Goal: Information Seeking & Learning: Check status

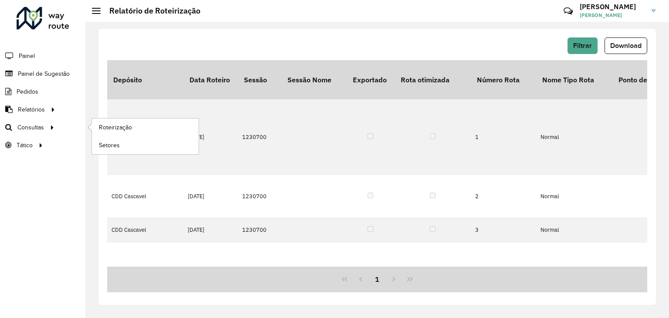
scroll to position [87, 0]
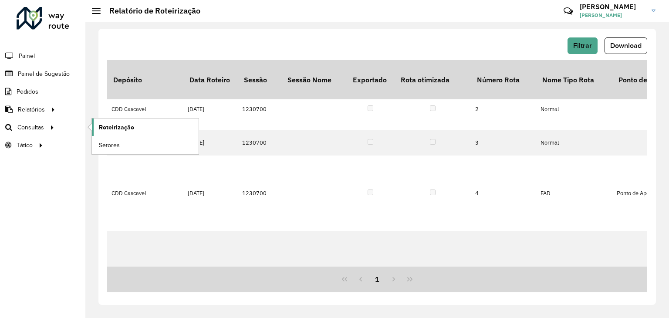
click at [131, 134] on link "Roteirização" at bounding box center [145, 127] width 107 height 17
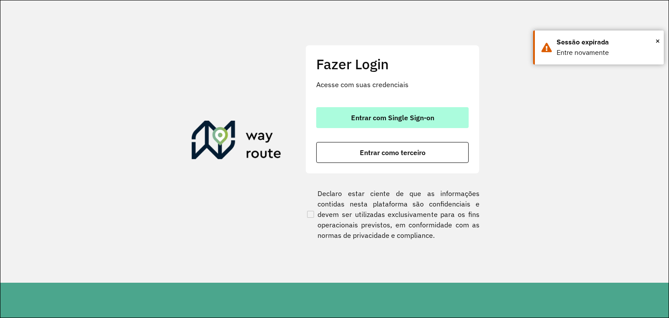
click at [421, 120] on span "Entrar com Single Sign-on" at bounding box center [392, 117] width 83 height 7
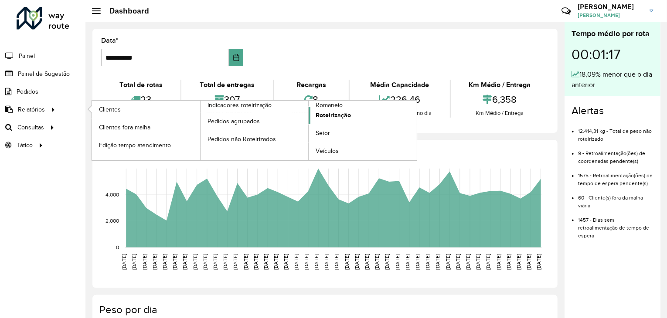
click at [343, 117] on span "Roteirização" at bounding box center [332, 115] width 35 height 9
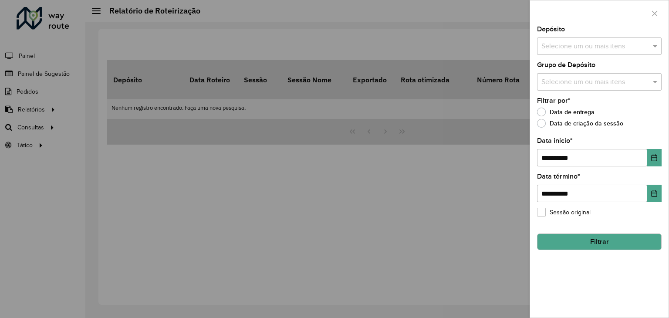
click at [259, 130] on div at bounding box center [334, 159] width 669 height 318
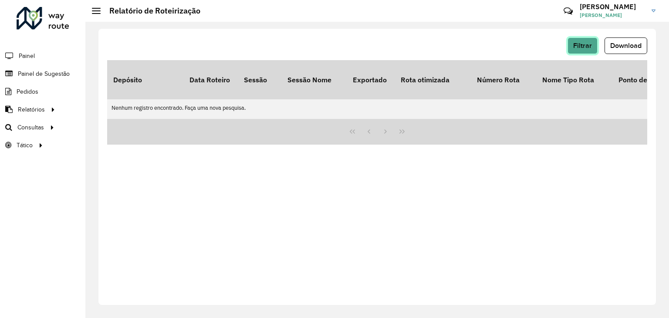
click at [583, 51] on button "Filtrar" at bounding box center [583, 45] width 30 height 17
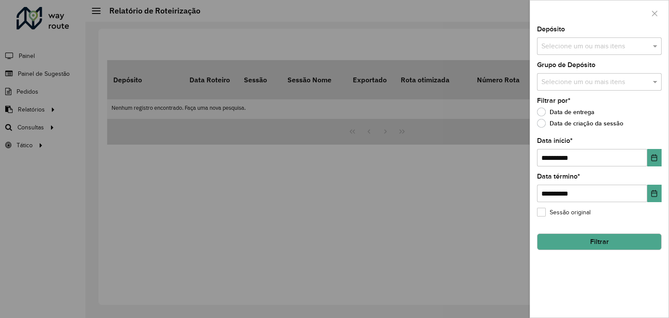
click at [600, 45] on input "text" at bounding box center [595, 46] width 112 height 10
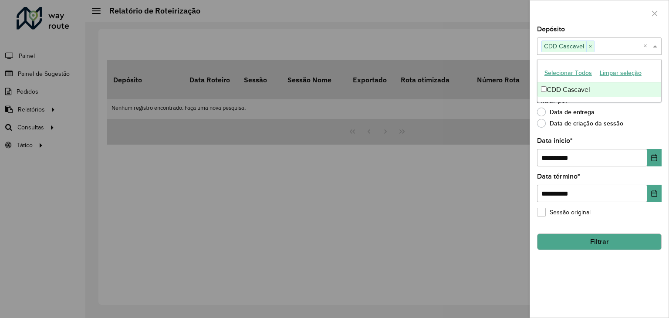
click at [627, 120] on div "Data de criação da sessão" at bounding box center [599, 125] width 125 height 10
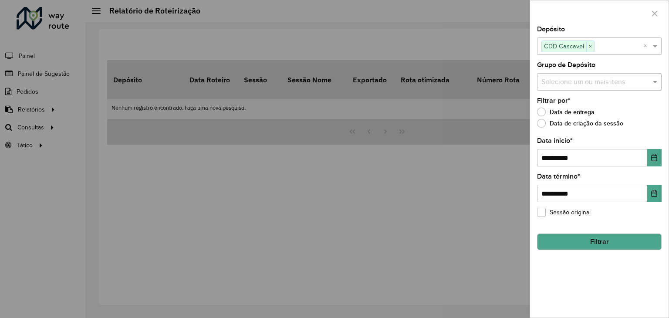
click at [587, 84] on input "text" at bounding box center [595, 82] width 112 height 10
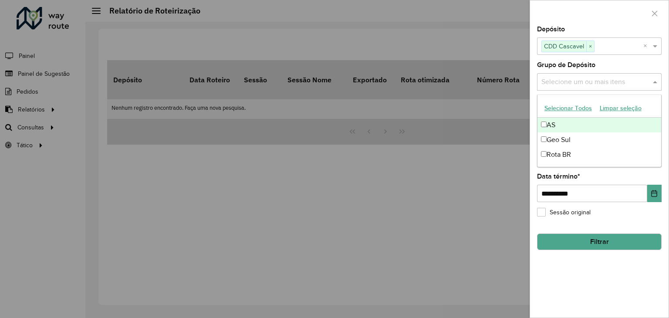
click at [587, 84] on input "text" at bounding box center [595, 82] width 112 height 10
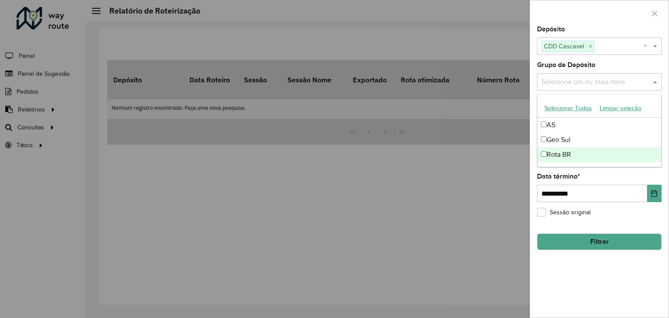
click at [609, 235] on button "Filtrar" at bounding box center [599, 242] width 125 height 17
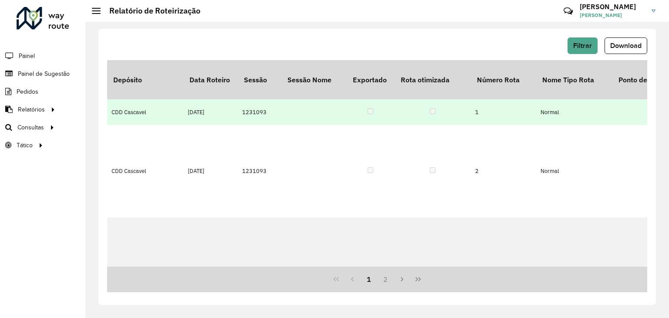
click at [511, 99] on td "1" at bounding box center [503, 111] width 65 height 25
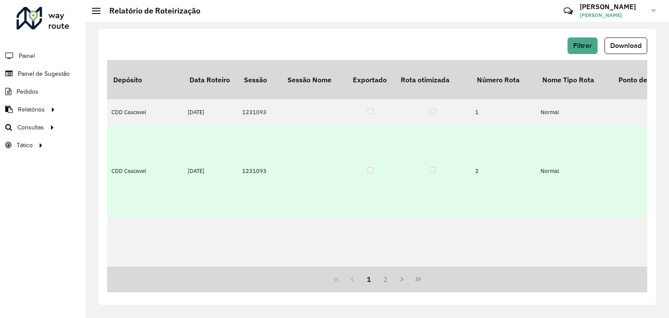
click at [509, 142] on td "2" at bounding box center [503, 171] width 65 height 92
click at [497, 140] on td "2" at bounding box center [503, 171] width 65 height 92
click at [230, 137] on td "19/08/2025" at bounding box center [210, 171] width 54 height 92
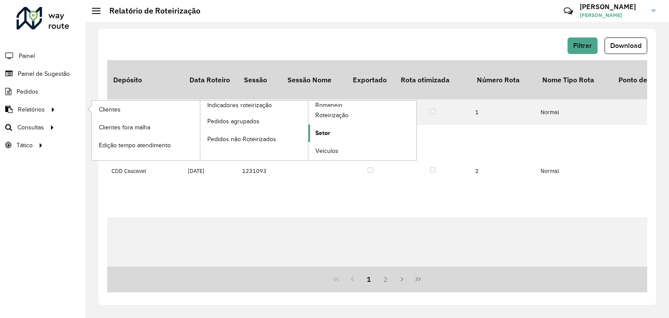
click at [340, 136] on link "Setor" at bounding box center [362, 133] width 108 height 17
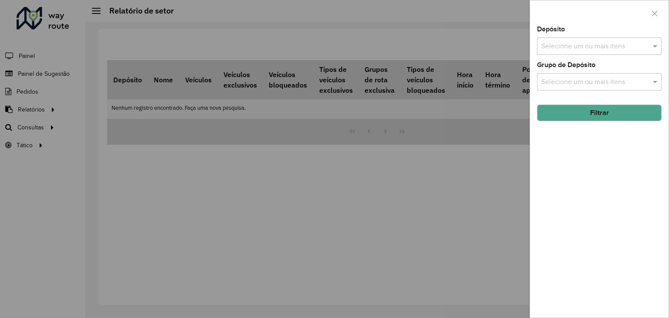
click at [586, 49] on input "text" at bounding box center [595, 46] width 112 height 10
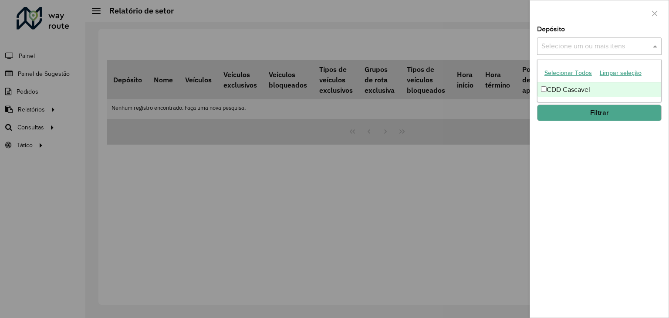
click at [553, 88] on div "CDD Cascavel" at bounding box center [600, 89] width 124 height 15
click at [591, 116] on button "Filtrar" at bounding box center [599, 113] width 125 height 17
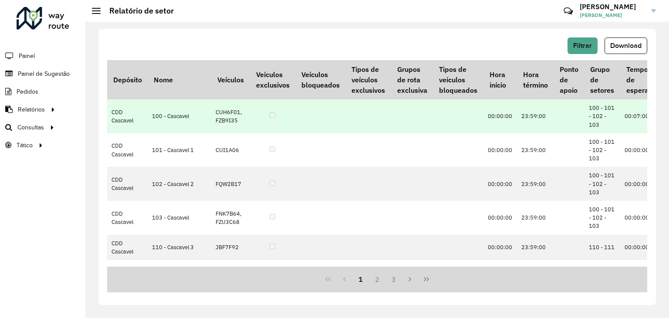
click at [585, 123] on td "100 - 101 - 102 - 103" at bounding box center [603, 116] width 36 height 34
click at [585, 122] on td "100 - 101 - 102 - 103" at bounding box center [603, 116] width 36 height 34
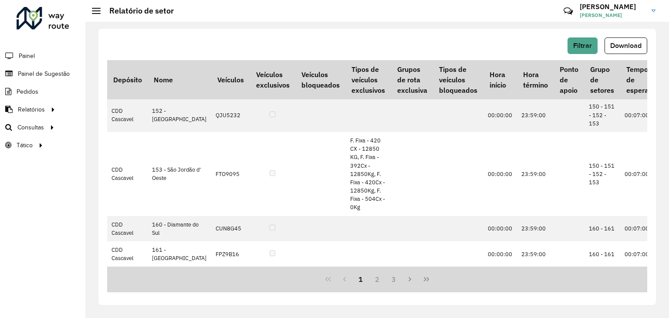
scroll to position [520, 0]
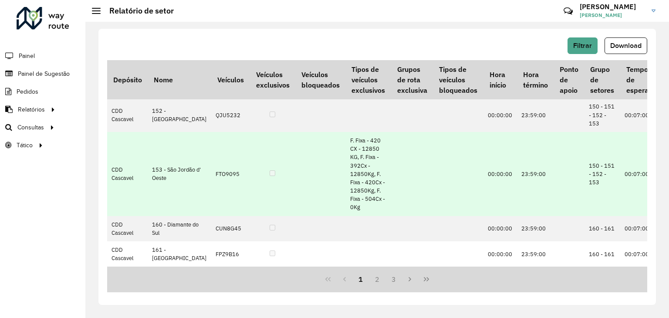
click at [260, 167] on td at bounding box center [272, 174] width 45 height 84
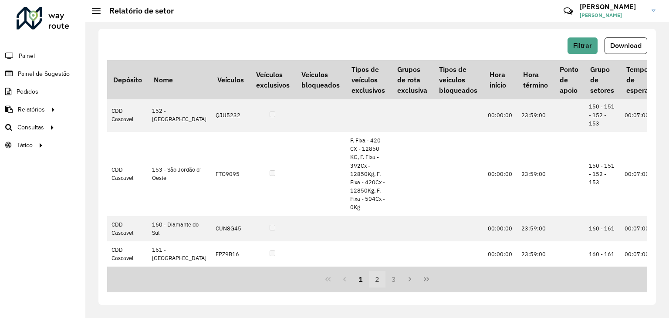
click at [373, 278] on button "2" at bounding box center [377, 279] width 17 height 17
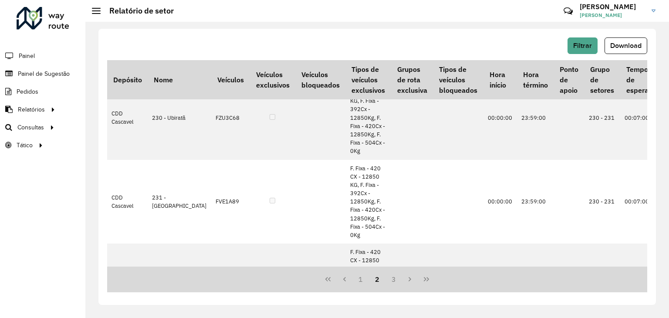
scroll to position [0, 0]
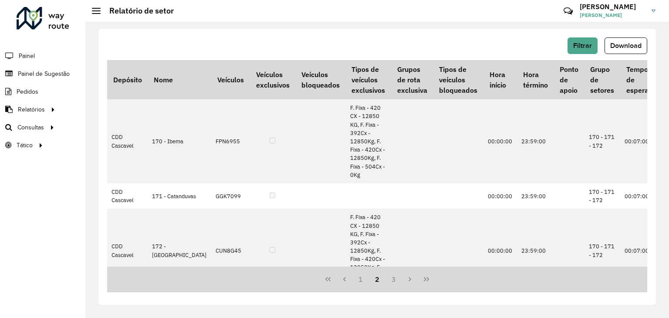
click at [383, 279] on button "2" at bounding box center [377, 279] width 17 height 17
click at [575, 44] on span "Filtrar" at bounding box center [582, 45] width 19 height 7
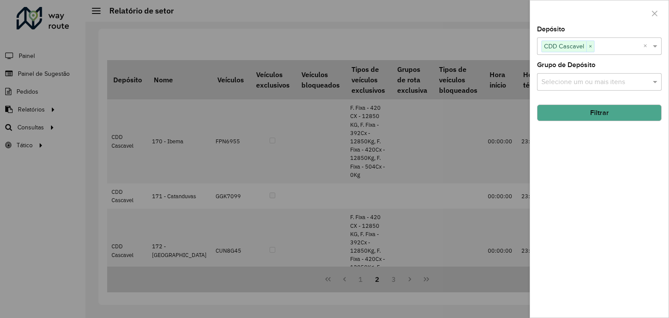
click at [576, 88] on div "Selecione um ou mais itens" at bounding box center [599, 81] width 125 height 17
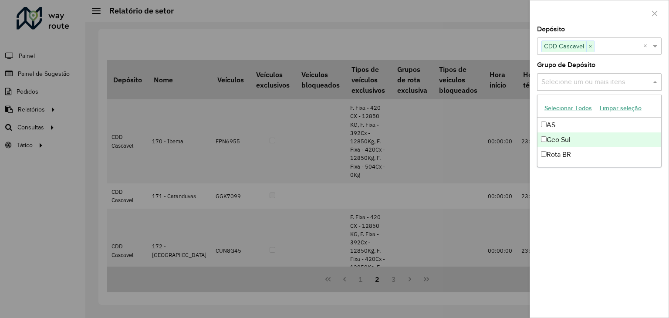
click at [559, 138] on div "Geo Sul" at bounding box center [600, 139] width 124 height 15
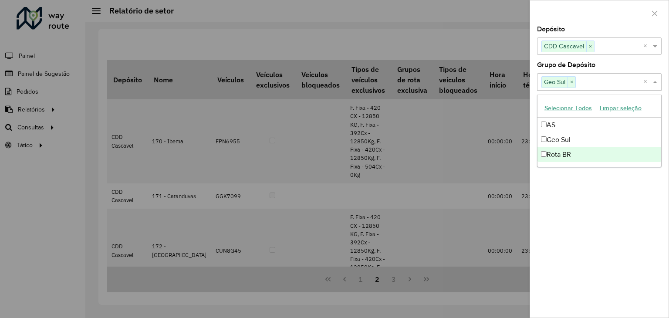
click at [567, 188] on div "Depósito Selecione um ou mais itens CDD Cascavel × × Grupo de Depósito Selecion…" at bounding box center [599, 171] width 139 height 291
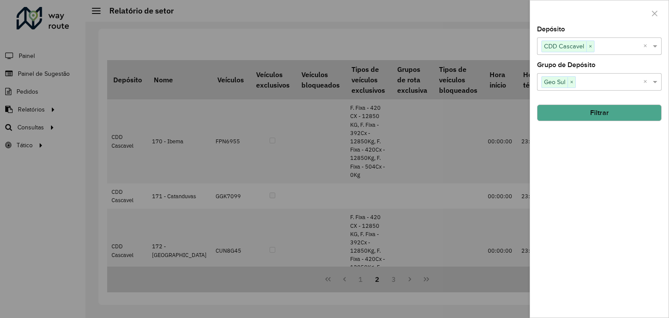
click at [624, 115] on button "Filtrar" at bounding box center [599, 113] width 125 height 17
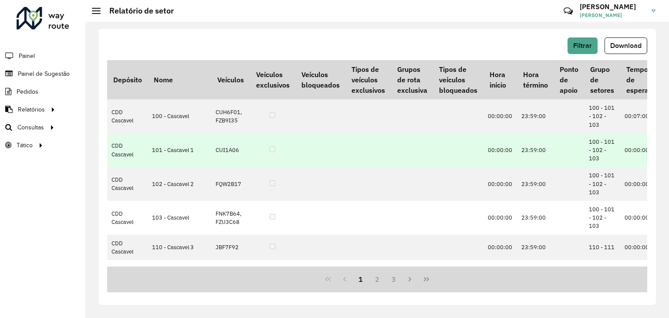
click at [554, 142] on td at bounding box center [569, 150] width 30 height 34
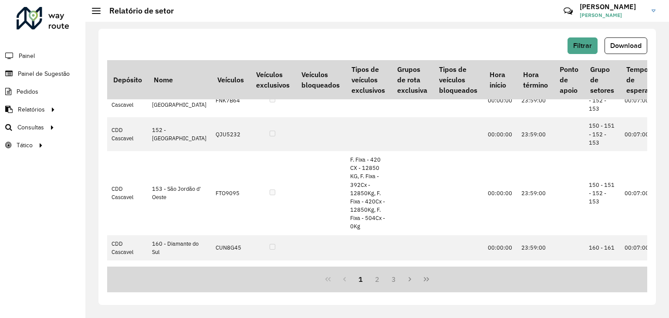
scroll to position [520, 0]
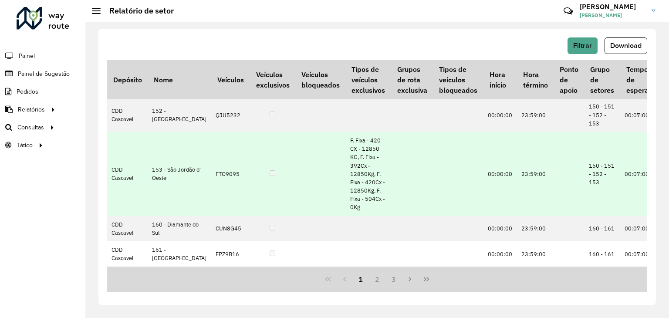
click at [122, 162] on td "CDD Cascavel" at bounding box center [127, 174] width 41 height 84
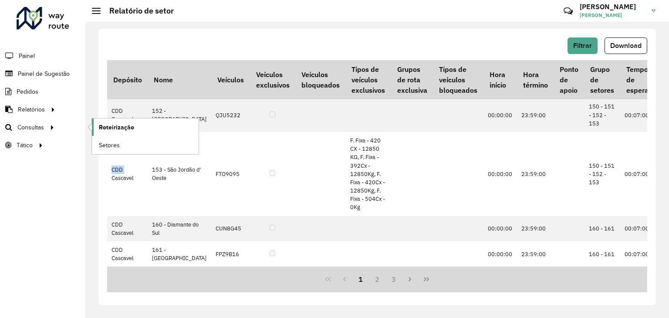
click at [115, 127] on span "Roteirização" at bounding box center [116, 127] width 35 height 9
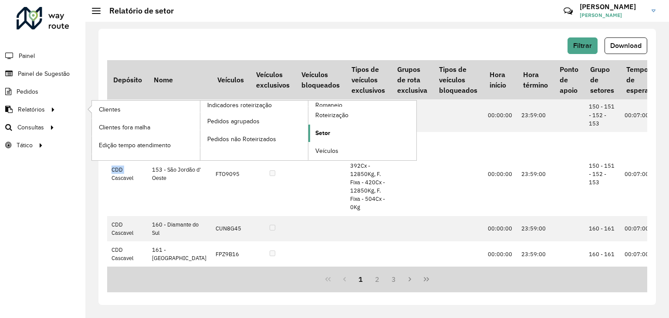
click at [347, 130] on link "Setor" at bounding box center [362, 133] width 108 height 17
click at [323, 133] on span "Setor" at bounding box center [322, 133] width 15 height 9
